Goal: Entertainment & Leisure: Consume media (video, audio)

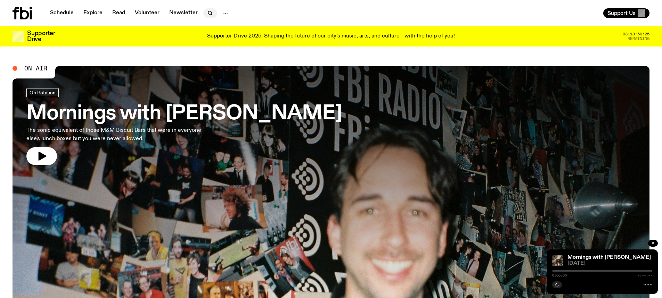
click at [206, 12] on icon "button" at bounding box center [210, 13] width 8 height 8
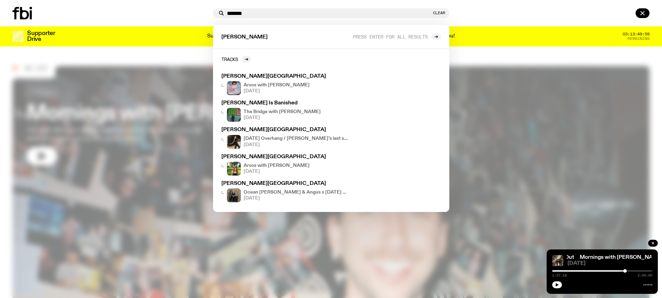
type input "*******"
click at [179, 13] on div at bounding box center [112, 13] width 198 height 13
click at [438, 13] on button "Clear" at bounding box center [439, 13] width 12 height 4
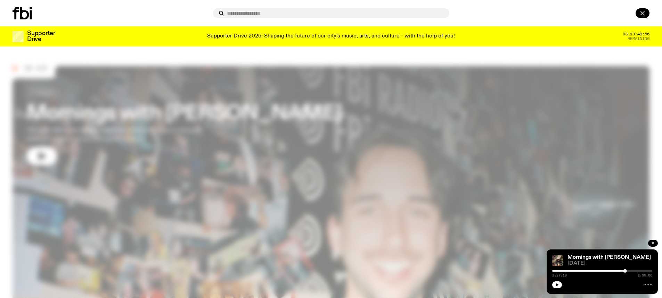
click at [646, 14] on icon "button" at bounding box center [642, 13] width 8 height 8
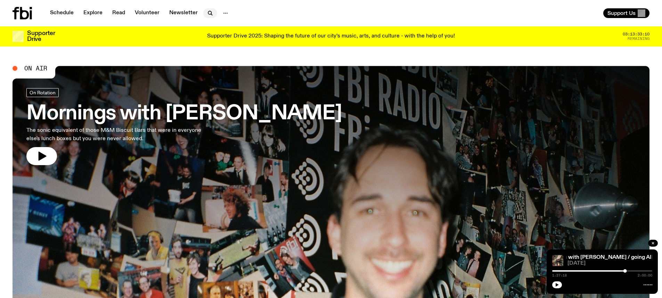
click at [206, 9] on icon "button" at bounding box center [210, 13] width 8 height 8
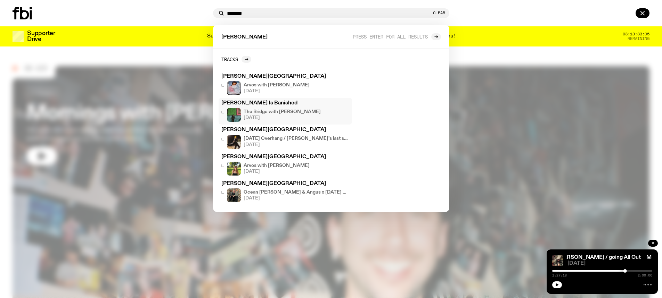
type input "*******"
click at [278, 103] on h3 "[PERSON_NAME] Is Banished" at bounding box center [285, 103] width 128 height 5
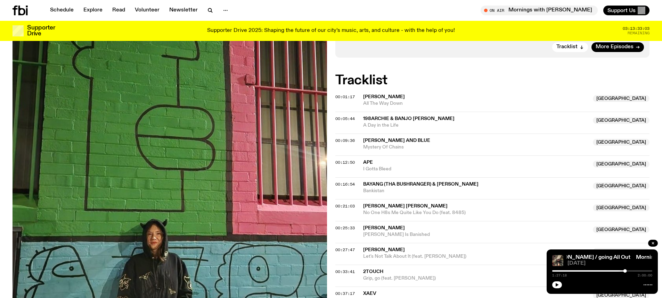
scroll to position [240, 0]
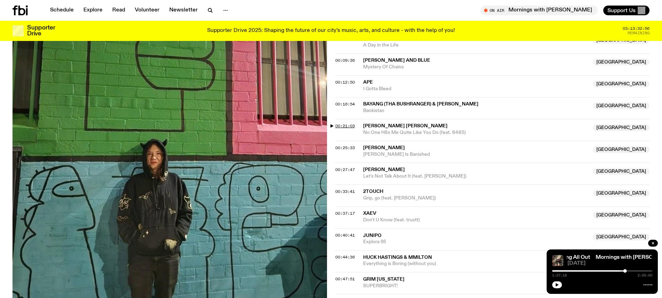
click at [349, 125] on span "00:21:03" at bounding box center [344, 126] width 19 height 6
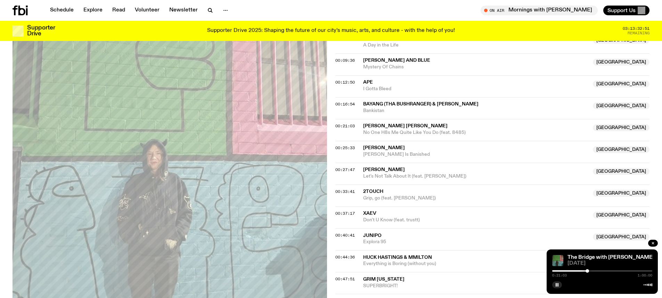
scroll to position [241, 0]
click at [558, 283] on icon "button" at bounding box center [557, 285] width 4 height 4
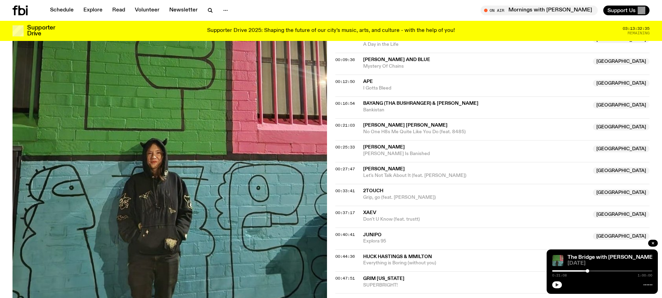
click at [558, 283] on icon "button" at bounding box center [557, 285] width 4 height 4
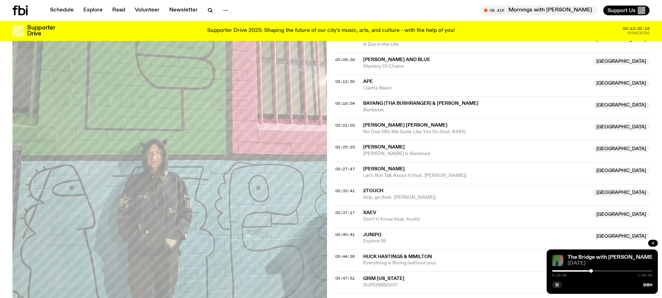
drag, startPoint x: 587, startPoint y: 271, endPoint x: 591, endPoint y: 272, distance: 3.9
click at [591, 272] on div at bounding box center [590, 270] width 3 height 3
click at [592, 271] on div at bounding box center [592, 270] width 3 height 3
click at [594, 272] on div at bounding box center [593, 270] width 3 height 3
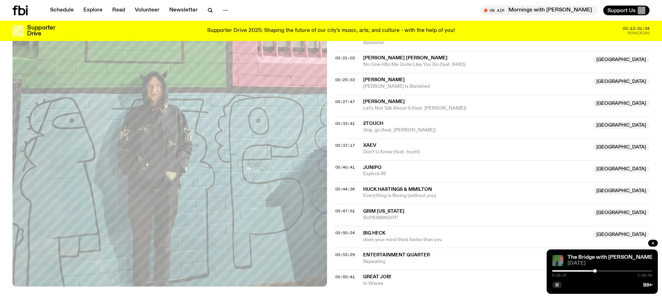
scroll to position [310, 0]
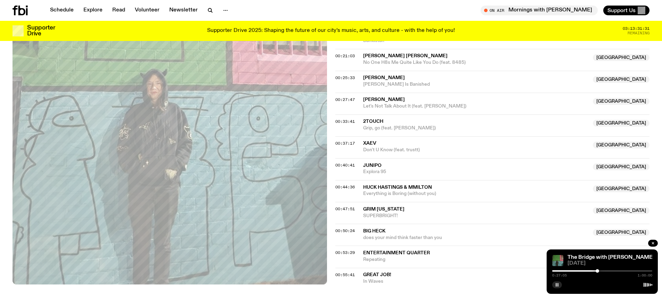
drag, startPoint x: 594, startPoint y: 271, endPoint x: 597, endPoint y: 273, distance: 4.0
click at [597, 273] on div at bounding box center [596, 270] width 3 height 3
click at [599, 272] on div at bounding box center [599, 270] width 3 height 3
click at [601, 273] on div at bounding box center [600, 270] width 3 height 3
click at [601, 273] on div at bounding box center [601, 270] width 3 height 3
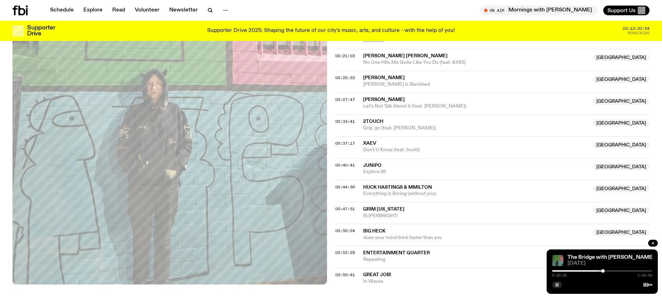
click at [603, 274] on div "0:30:25 1:00:00" at bounding box center [602, 273] width 100 height 8
click at [603, 272] on div at bounding box center [602, 270] width 3 height 3
click at [605, 273] on div "0:32:05 1:00:00" at bounding box center [602, 273] width 100 height 8
click at [607, 272] on div at bounding box center [606, 270] width 3 height 3
click at [558, 288] on button "button" at bounding box center [557, 285] width 10 height 7
